Goal: Information Seeking & Learning: Learn about a topic

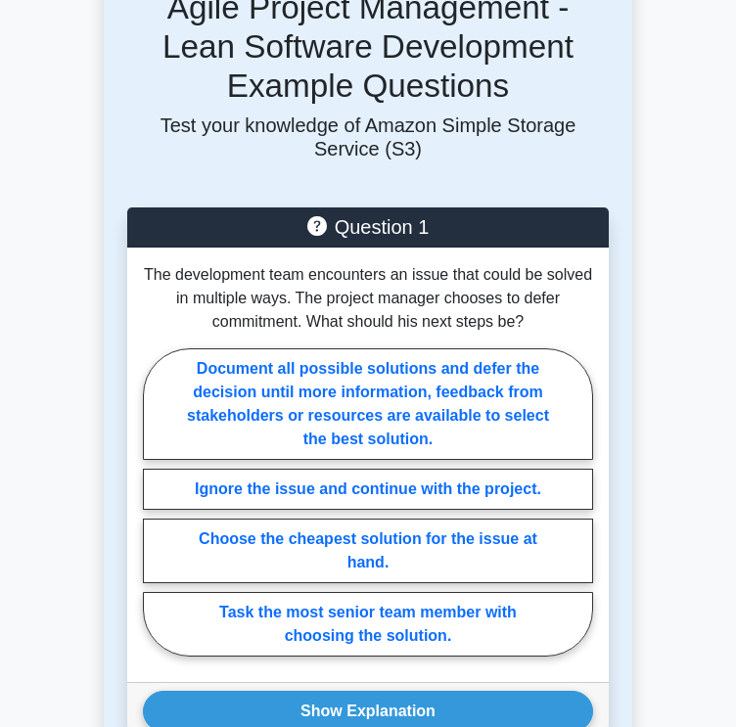
scroll to position [1957, 0]
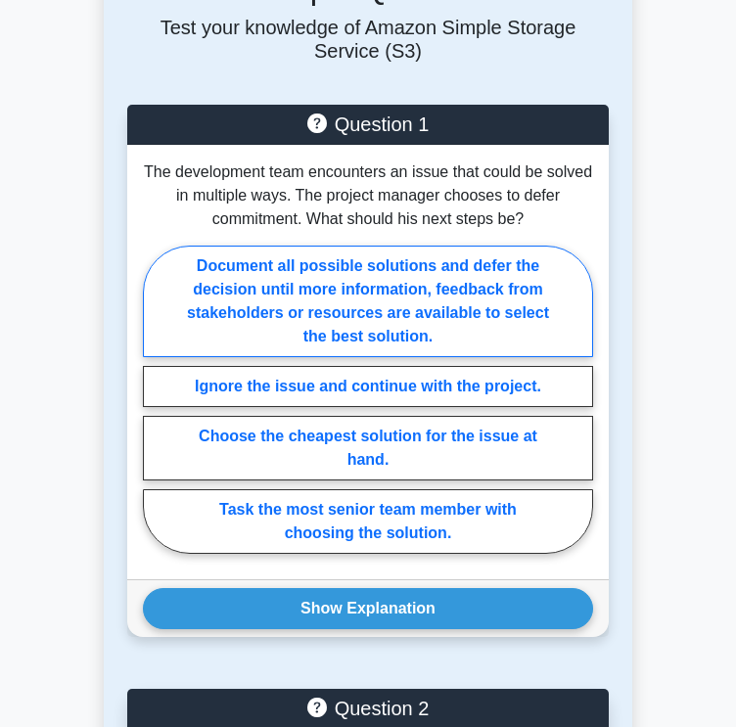
click at [379, 288] on label "Document all possible solutions and defer the decision until more information, …" at bounding box center [368, 302] width 450 height 112
click at [156, 398] on input "Document all possible solutions and defer the decision until more information, …" at bounding box center [149, 404] width 13 height 13
radio input "true"
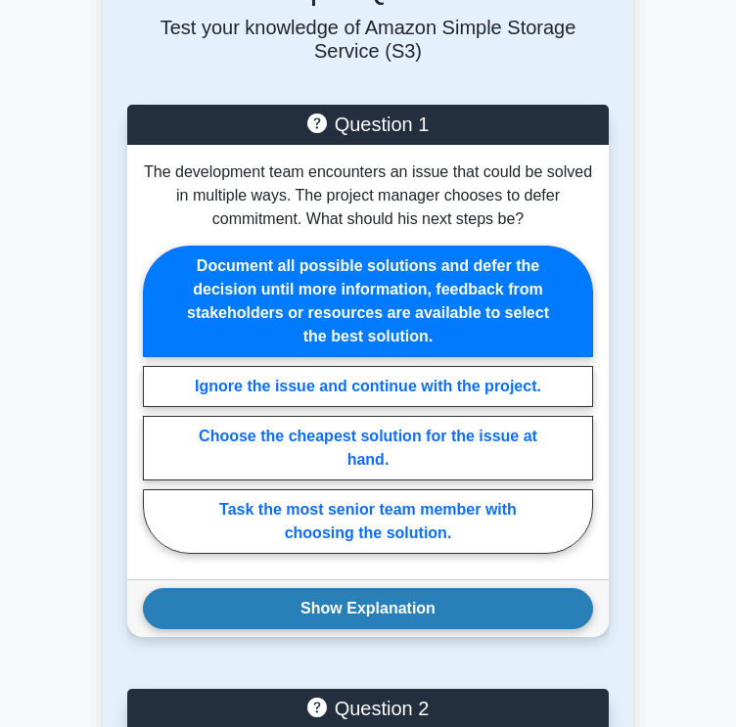
click at [376, 607] on button "Show Explanation" at bounding box center [368, 608] width 450 height 41
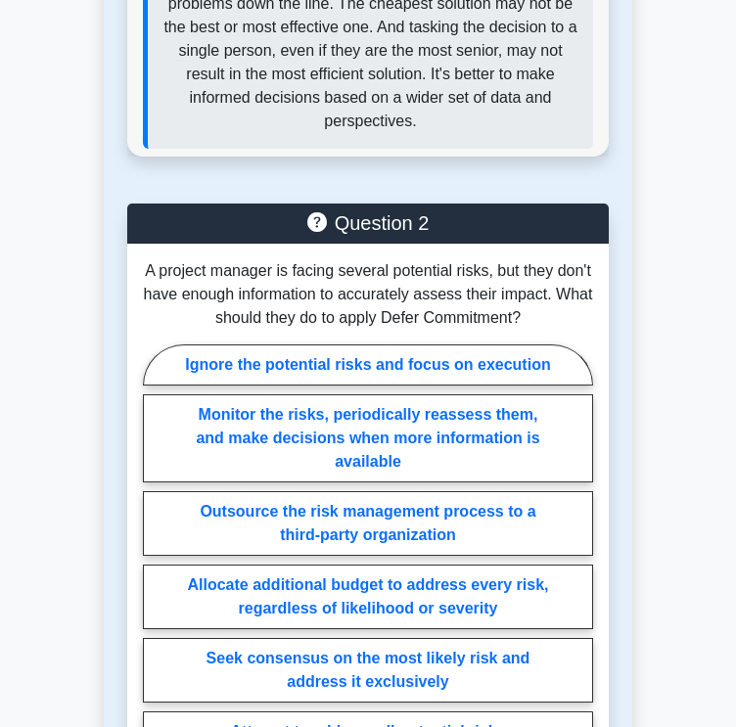
scroll to position [3033, 0]
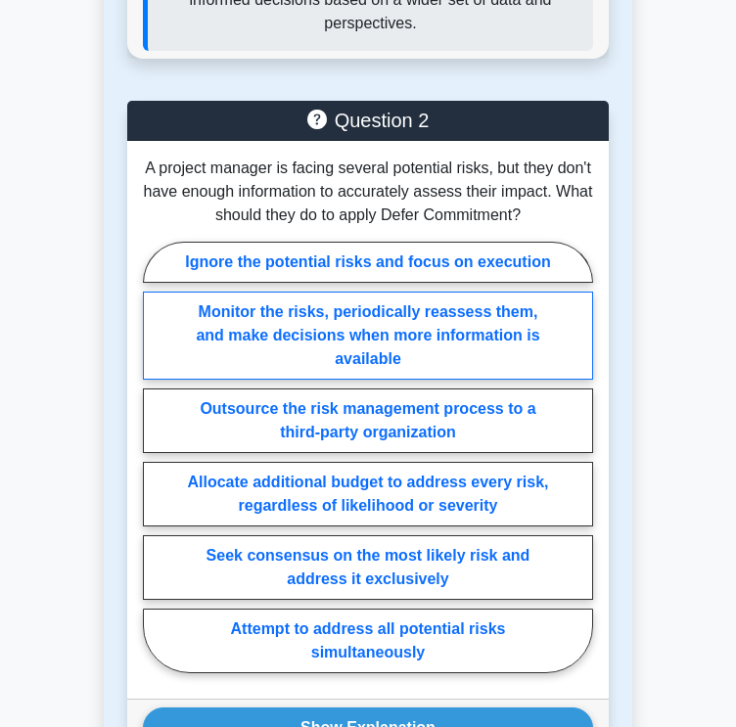
click at [522, 337] on label "Monitor the risks, periodically reassess them, and make decisions when more inf…" at bounding box center [368, 336] width 450 height 88
click at [156, 456] on input "Monitor the risks, periodically reassess them, and make decisions when more inf…" at bounding box center [149, 462] width 13 height 13
radio input "true"
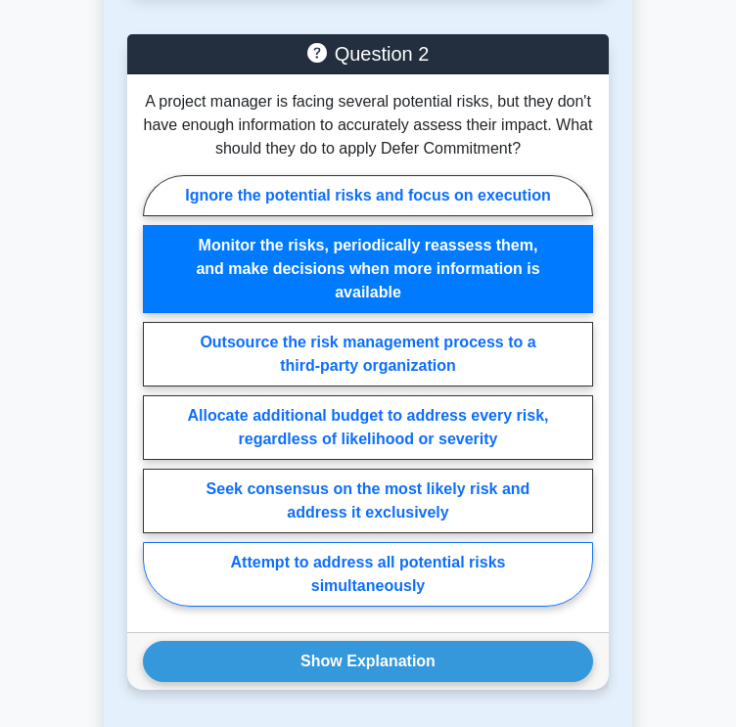
scroll to position [3130, 0]
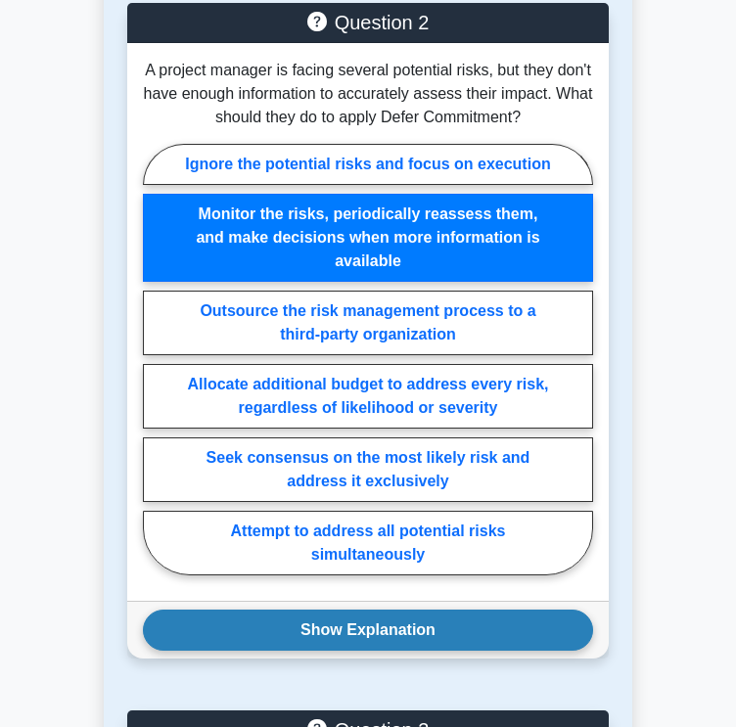
click at [454, 618] on button "Show Explanation" at bounding box center [368, 629] width 450 height 41
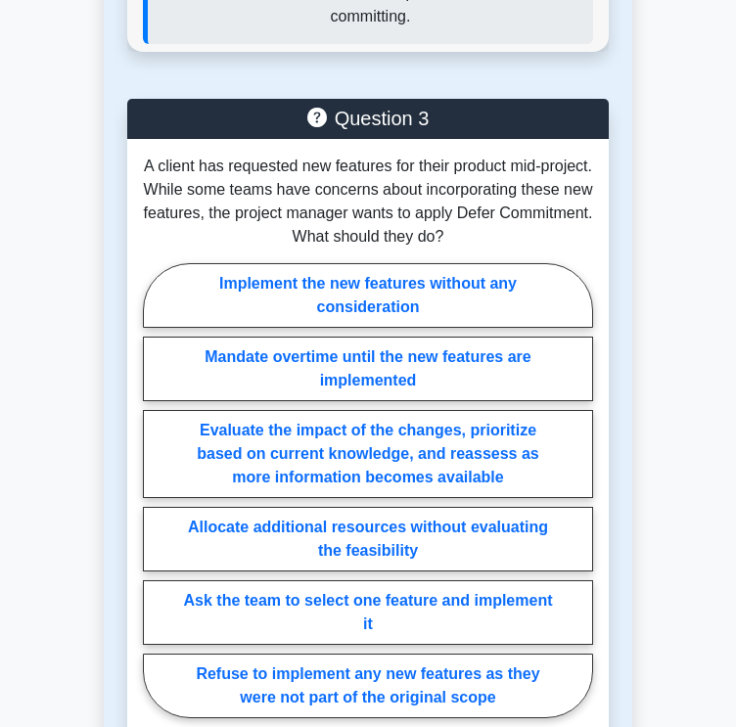
scroll to position [4011, 0]
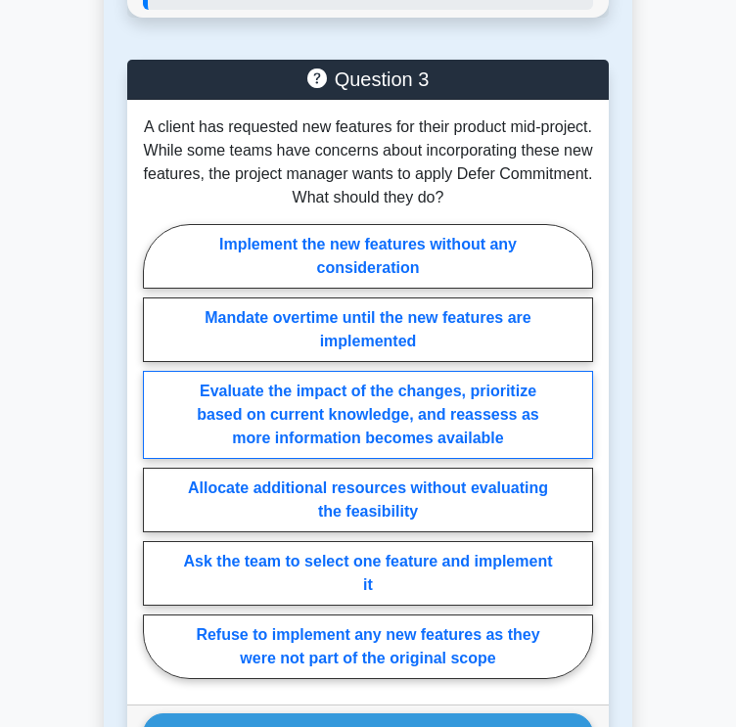
click at [525, 420] on label "Evaluate the impact of the changes, prioritize based on current knowledge, and …" at bounding box center [368, 415] width 450 height 88
click at [156, 450] on input "Evaluate the impact of the changes, prioritize based on current knowledge, and …" at bounding box center [149, 456] width 13 height 13
radio input "true"
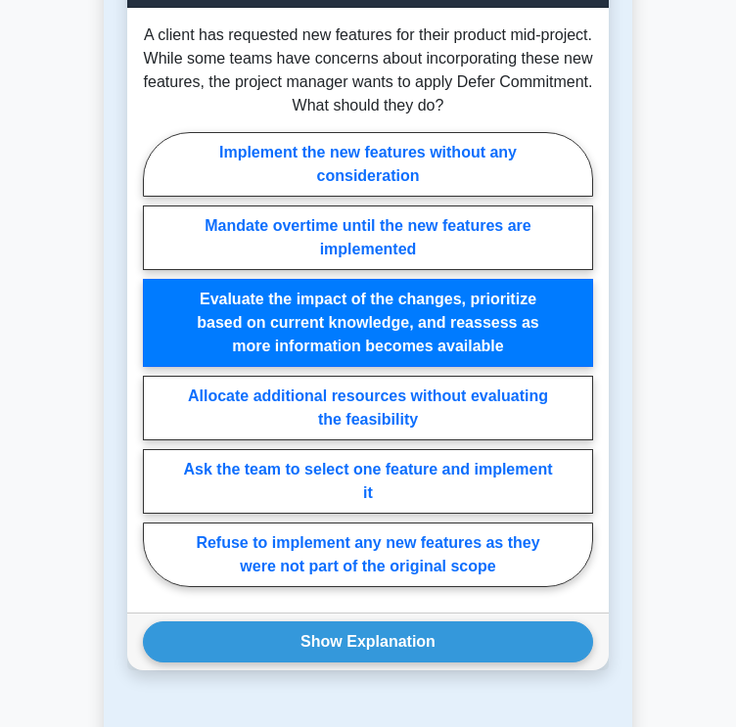
scroll to position [4109, 0]
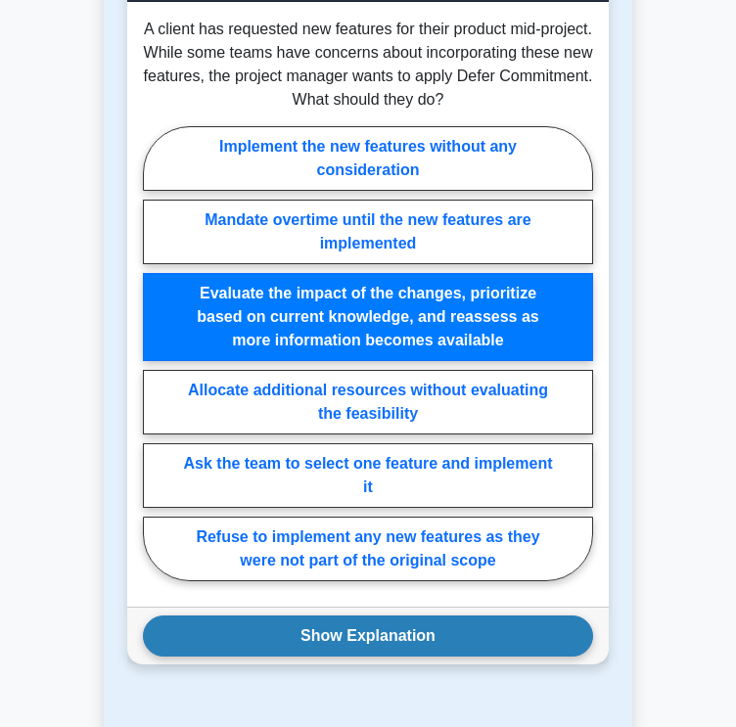
click at [551, 641] on button "Show Explanation" at bounding box center [368, 635] width 450 height 41
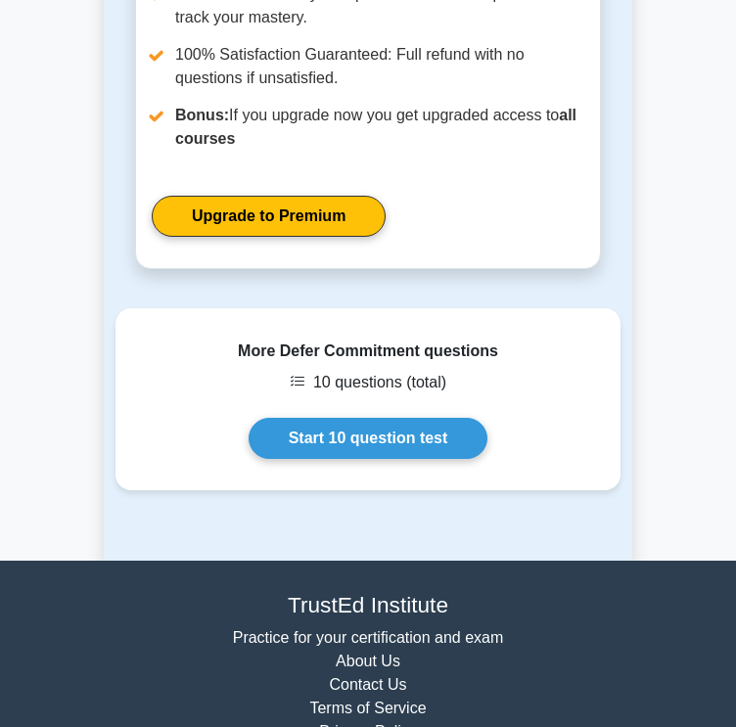
scroll to position [5283, 0]
